Goal: Task Accomplishment & Management: Manage account settings

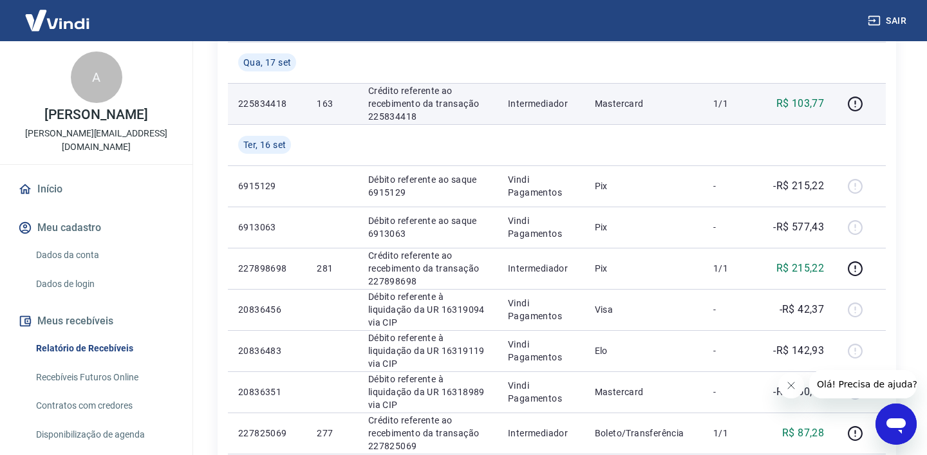
scroll to position [220, 0]
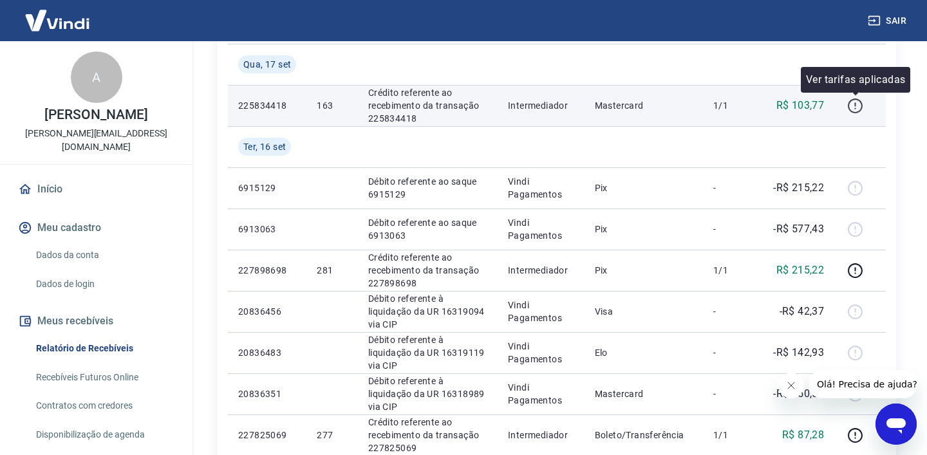
click at [858, 102] on icon "button" at bounding box center [855, 106] width 16 height 16
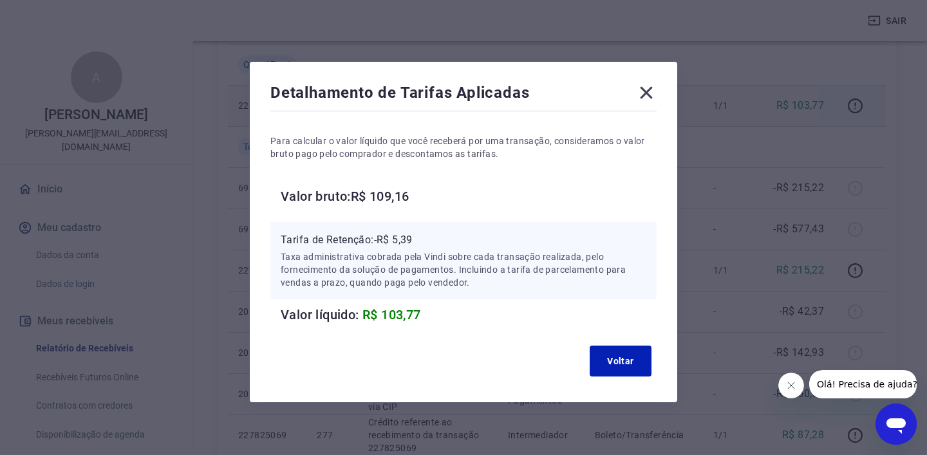
click at [650, 84] on icon at bounding box center [646, 92] width 21 height 21
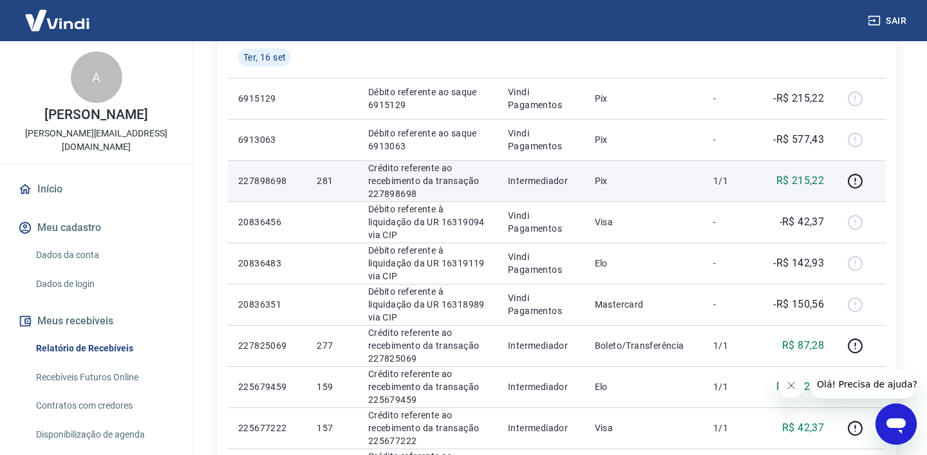
scroll to position [298, 0]
